Goal: Task Accomplishment & Management: Use online tool/utility

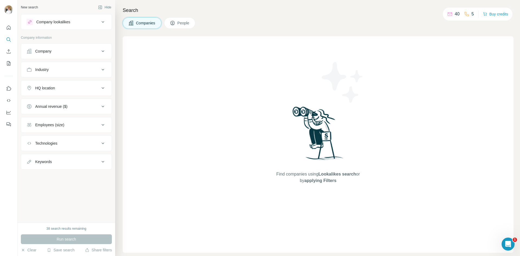
click at [77, 23] on div "Company lookalikes" at bounding box center [63, 22] width 73 height 7
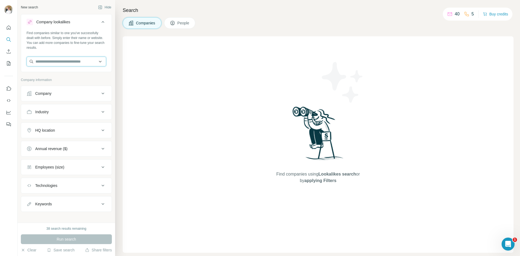
click at [51, 65] on input "text" at bounding box center [67, 62] width 80 height 10
click at [80, 49] on div "Find companies similar to one you've successfully dealt with before. Simply ent…" at bounding box center [67, 41] width 80 height 20
click at [52, 95] on div "Company" at bounding box center [43, 93] width 16 height 5
click at [88, 98] on button "Company" at bounding box center [66, 94] width 91 height 15
drag, startPoint x: 55, startPoint y: 132, endPoint x: 37, endPoint y: 128, distance: 18.3
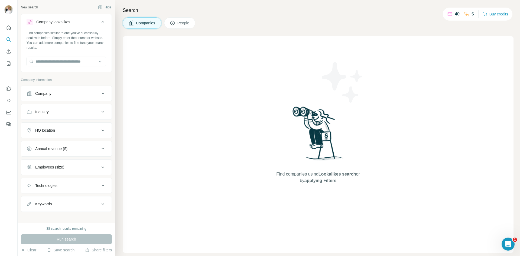
click at [55, 132] on div "HQ location" at bounding box center [45, 130] width 20 height 5
click at [54, 147] on input "text" at bounding box center [67, 144] width 80 height 10
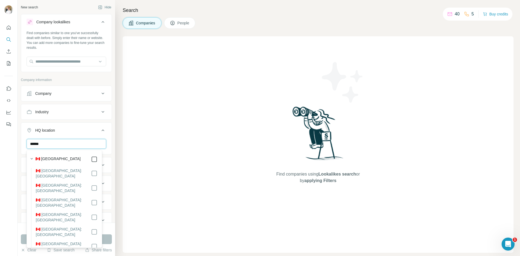
type input "******"
drag, startPoint x: 92, startPoint y: 123, endPoint x: 80, endPoint y: 121, distance: 12.3
click at [92, 123] on div "HQ location 1 ****** [GEOGRAPHIC_DATA] Clear all" at bounding box center [66, 148] width 91 height 51
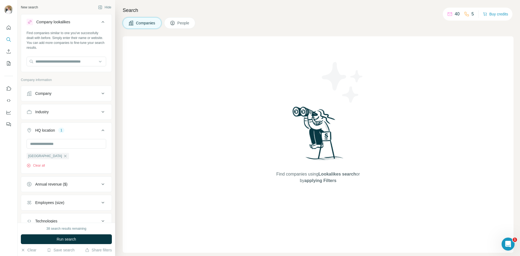
click at [48, 66] on div at bounding box center [67, 62] width 80 height 11
click at [42, 62] on input "text" at bounding box center [67, 62] width 80 height 10
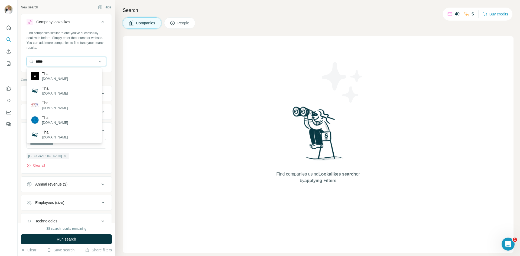
type input "******"
drag, startPoint x: 49, startPoint y: 61, endPoint x: 31, endPoint y: 62, distance: 18.2
click at [31, 62] on input "******" at bounding box center [67, 62] width 80 height 10
type input "********"
click at [52, 74] on p "Nanoleaf" at bounding box center [55, 73] width 26 height 5
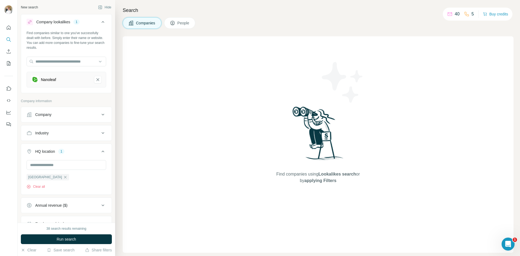
click at [52, 237] on button "Run search" at bounding box center [66, 239] width 91 height 10
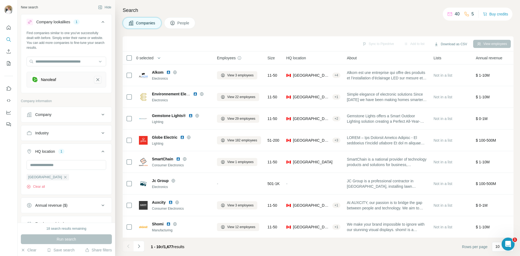
click at [97, 79] on icon "Nanoleaf-remove-button" at bounding box center [98, 79] width 3 height 3
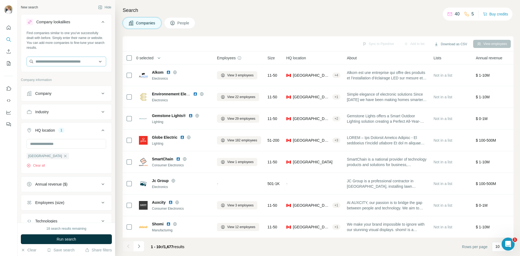
click at [68, 69] on div "Find companies similar to one you've successfully dealt with before. Simply ent…" at bounding box center [66, 51] width 91 height 40
click at [66, 60] on input "text" at bounding box center [67, 62] width 80 height 10
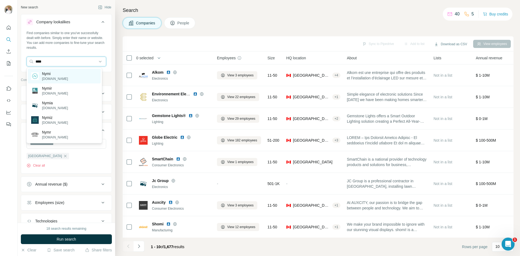
type input "****"
click at [77, 75] on div "Nymi [DOMAIN_NAME]" at bounding box center [64, 76] width 73 height 15
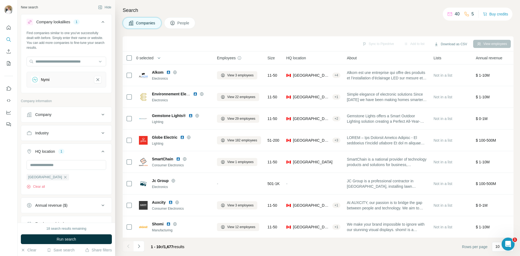
click at [63, 236] on button "Run search" at bounding box center [66, 239] width 91 height 10
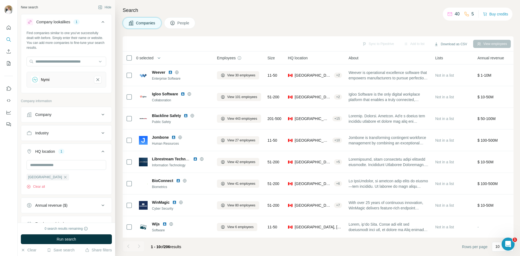
drag, startPoint x: 81, startPoint y: 133, endPoint x: 43, endPoint y: 188, distance: 66.6
click at [81, 133] on div "Industry" at bounding box center [63, 132] width 73 height 5
click at [83, 133] on div "Industry" at bounding box center [63, 132] width 73 height 5
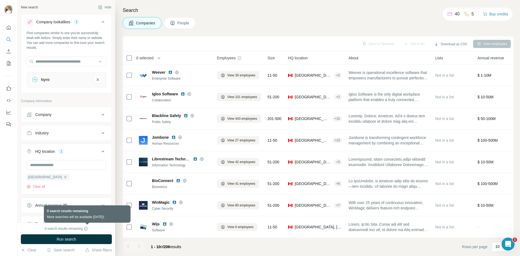
click at [86, 228] on icon at bounding box center [86, 229] width 4 height 4
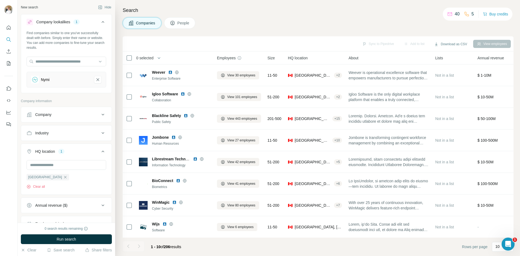
drag, startPoint x: 284, startPoint y: 17, endPoint x: 246, endPoint y: 23, distance: 37.9
click at [284, 17] on div "Search Companies People Sync to Pipedrive Add to list Download as CSV View empl…" at bounding box center [317, 128] width 405 height 256
